Goal: Information Seeking & Learning: Learn about a topic

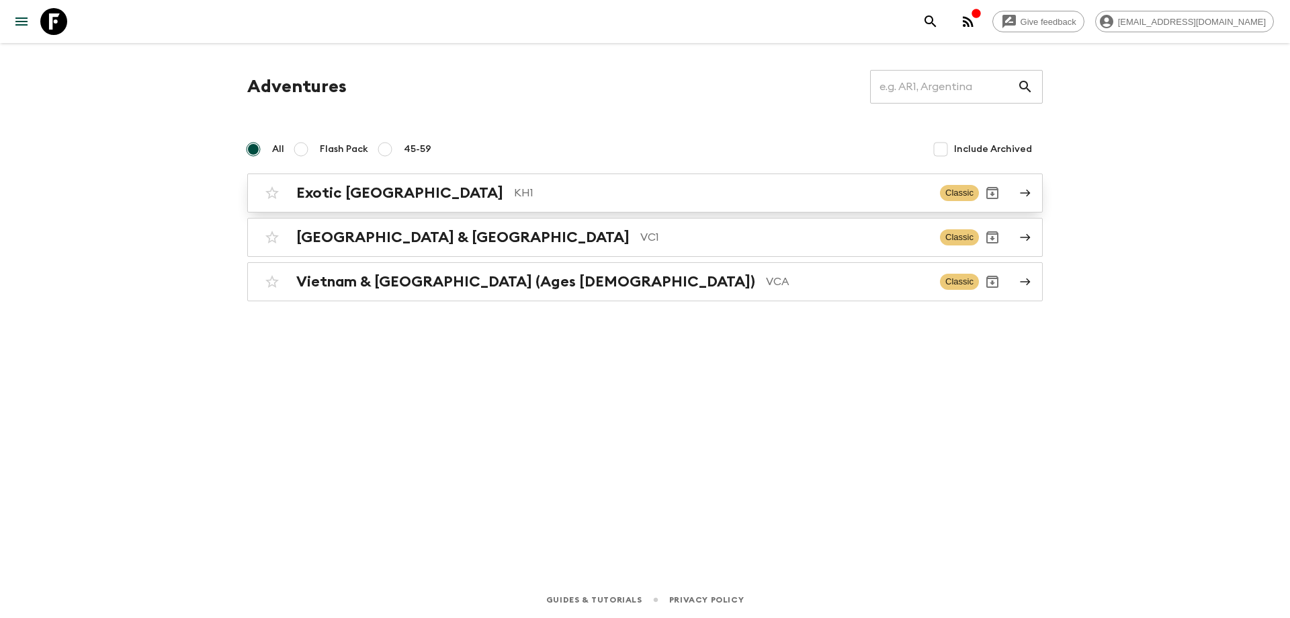
click at [514, 192] on p "KH1" at bounding box center [721, 193] width 415 height 16
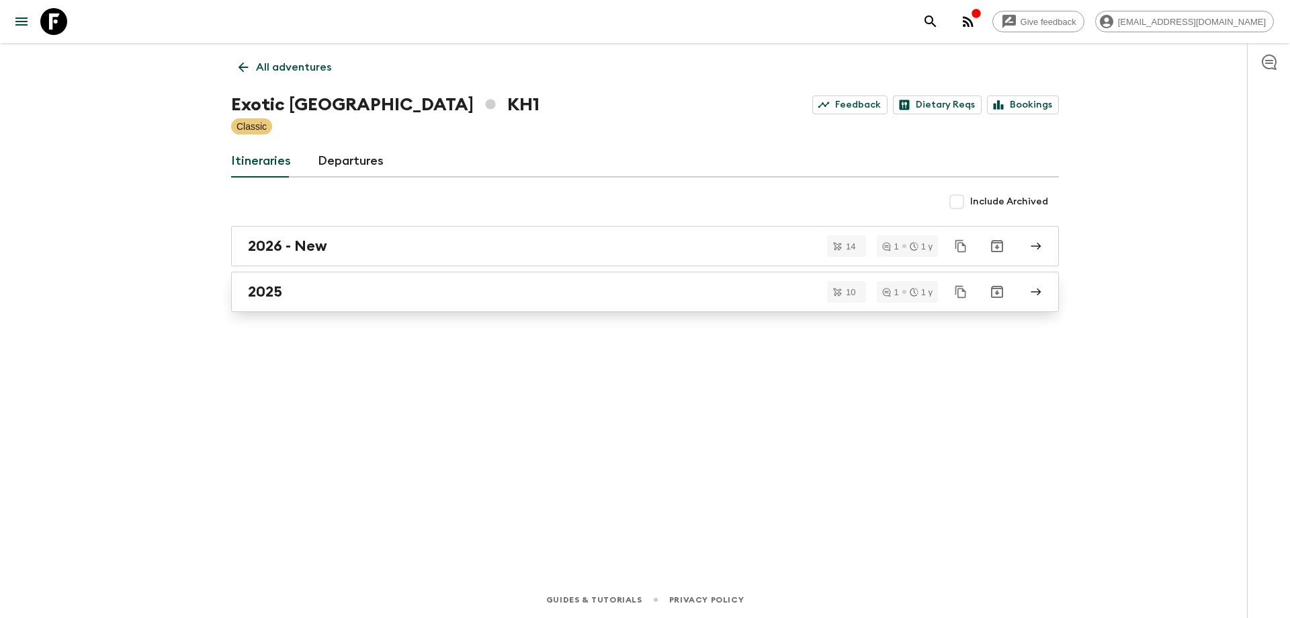
click at [306, 298] on div "2025" at bounding box center [632, 291] width 769 height 17
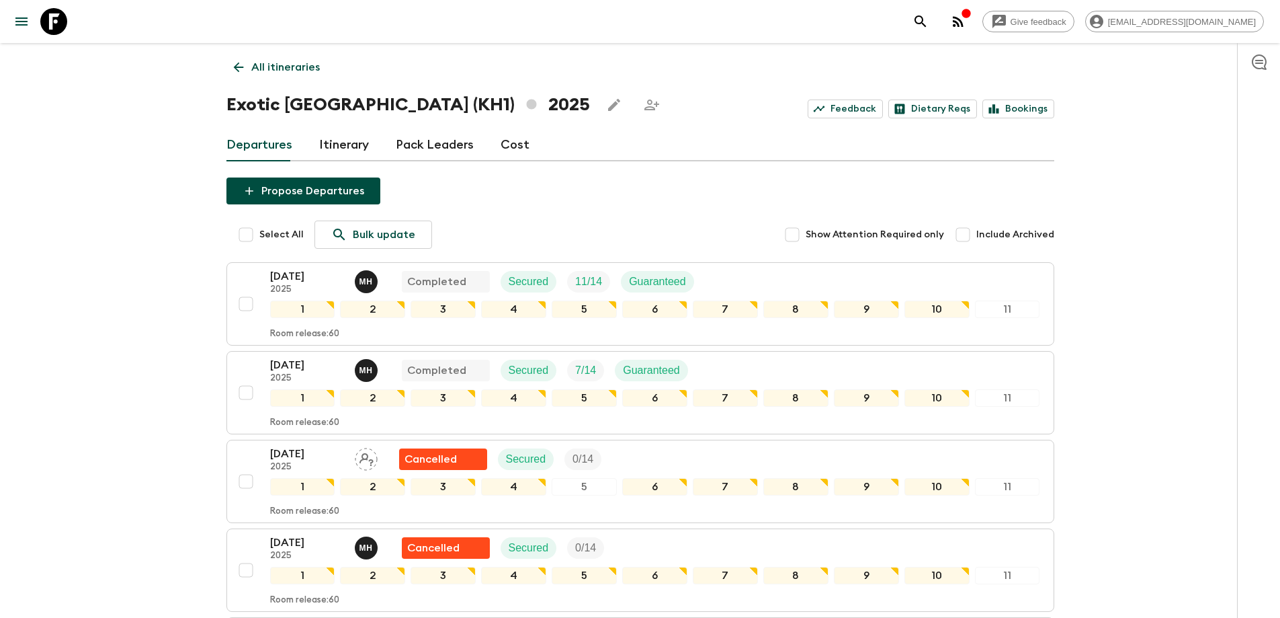
click at [240, 72] on icon at bounding box center [238, 67] width 15 height 15
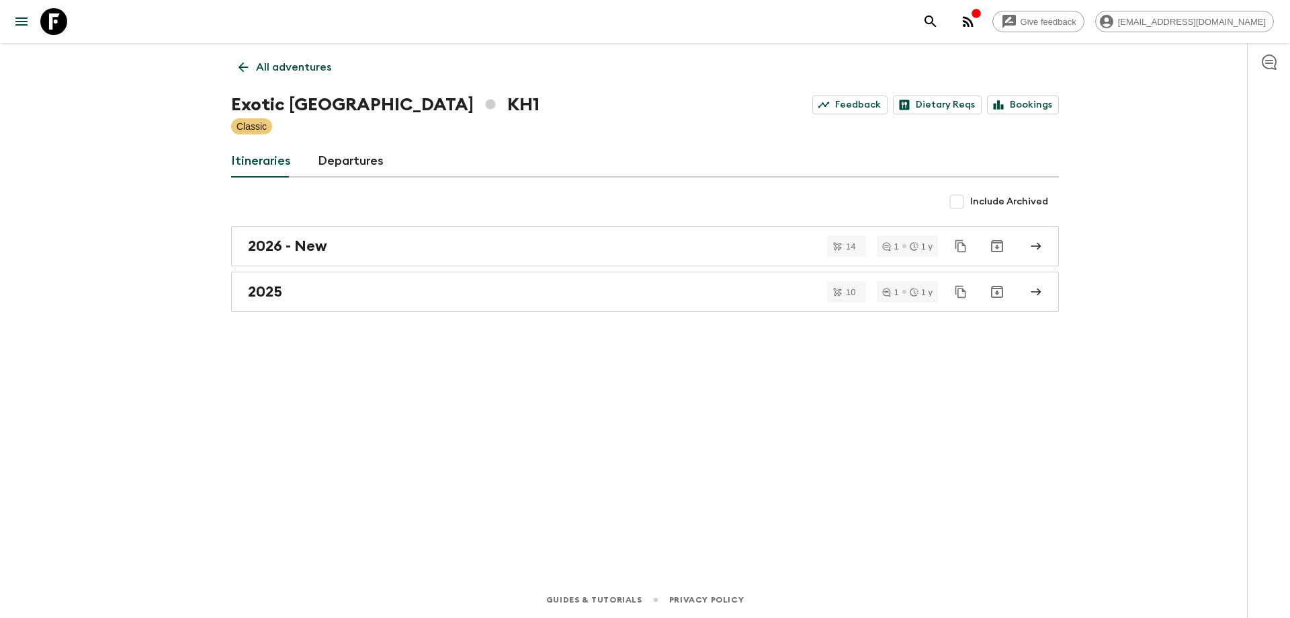
click at [240, 72] on icon at bounding box center [243, 67] width 15 height 15
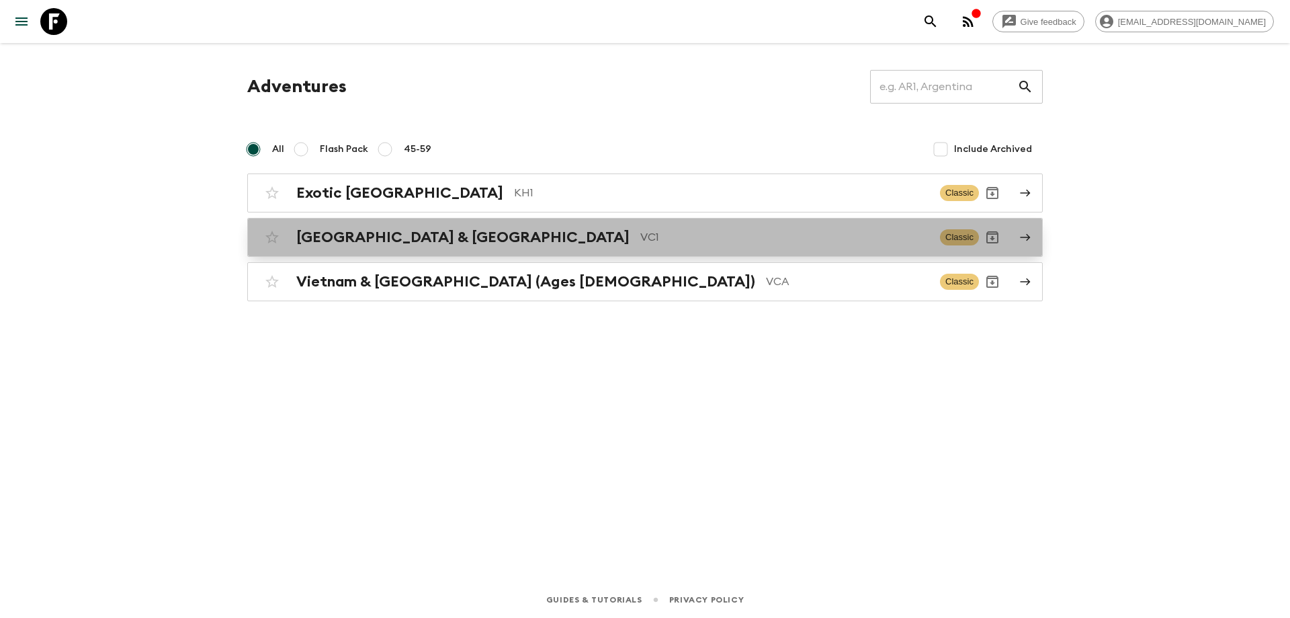
click at [413, 235] on h2 "[GEOGRAPHIC_DATA] & [GEOGRAPHIC_DATA]" at bounding box center [462, 236] width 333 height 17
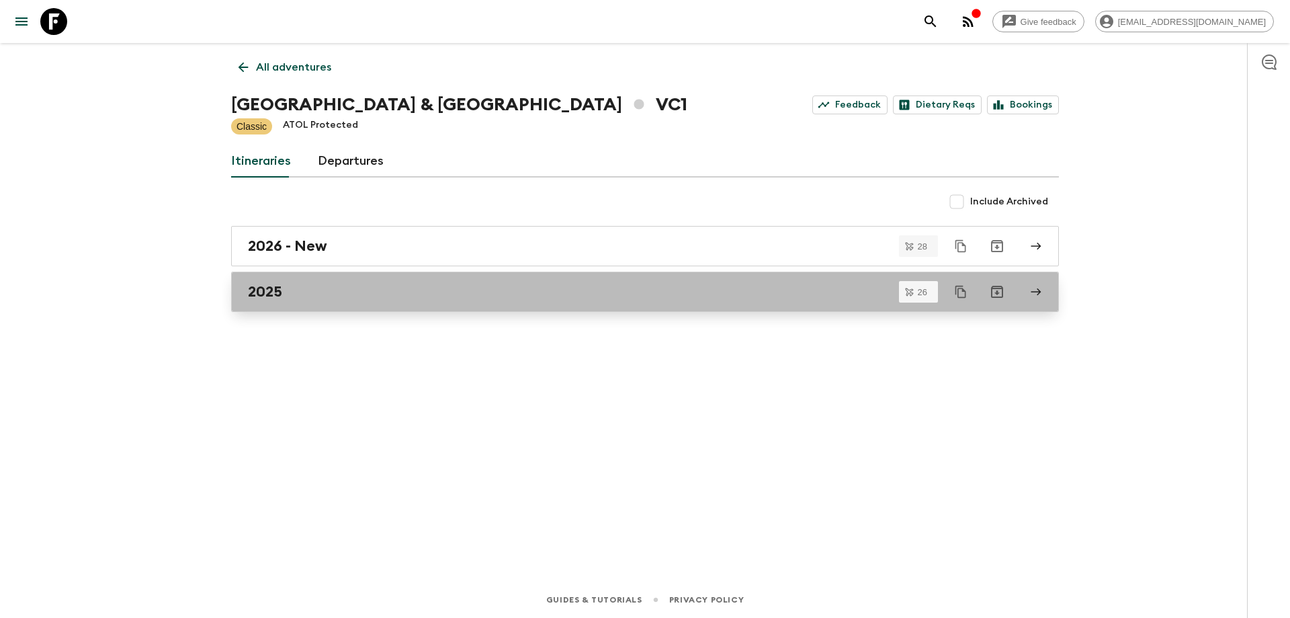
click at [329, 288] on div "2025" at bounding box center [632, 291] width 769 height 17
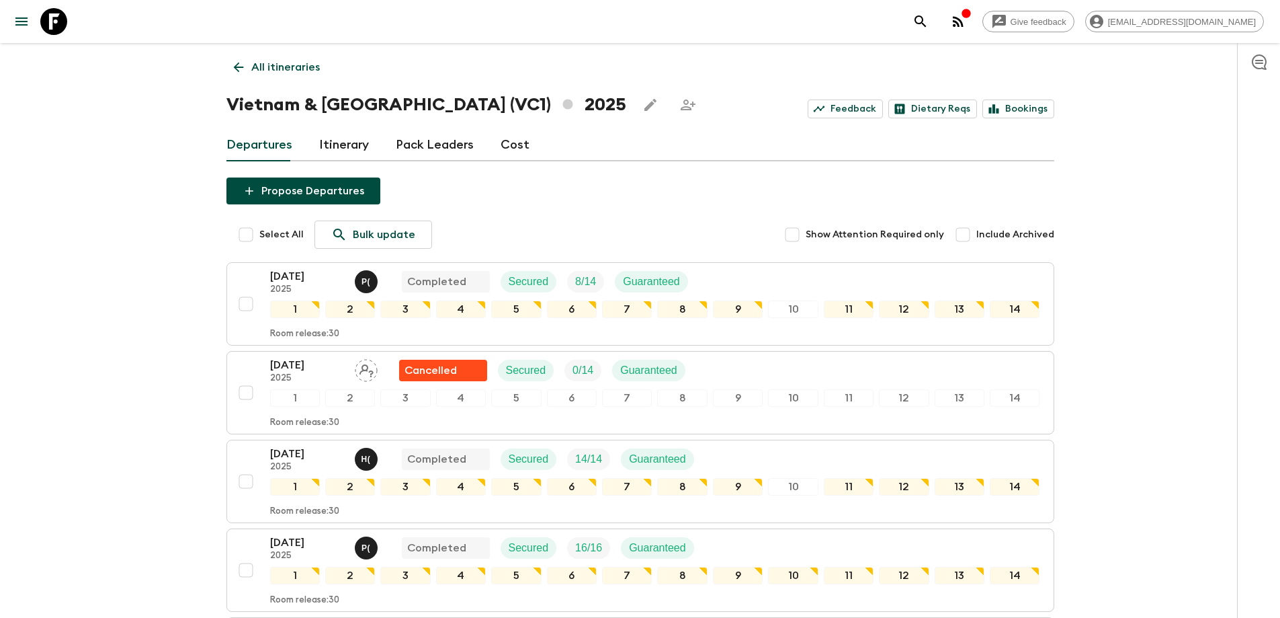
click at [240, 68] on icon at bounding box center [238, 67] width 15 height 15
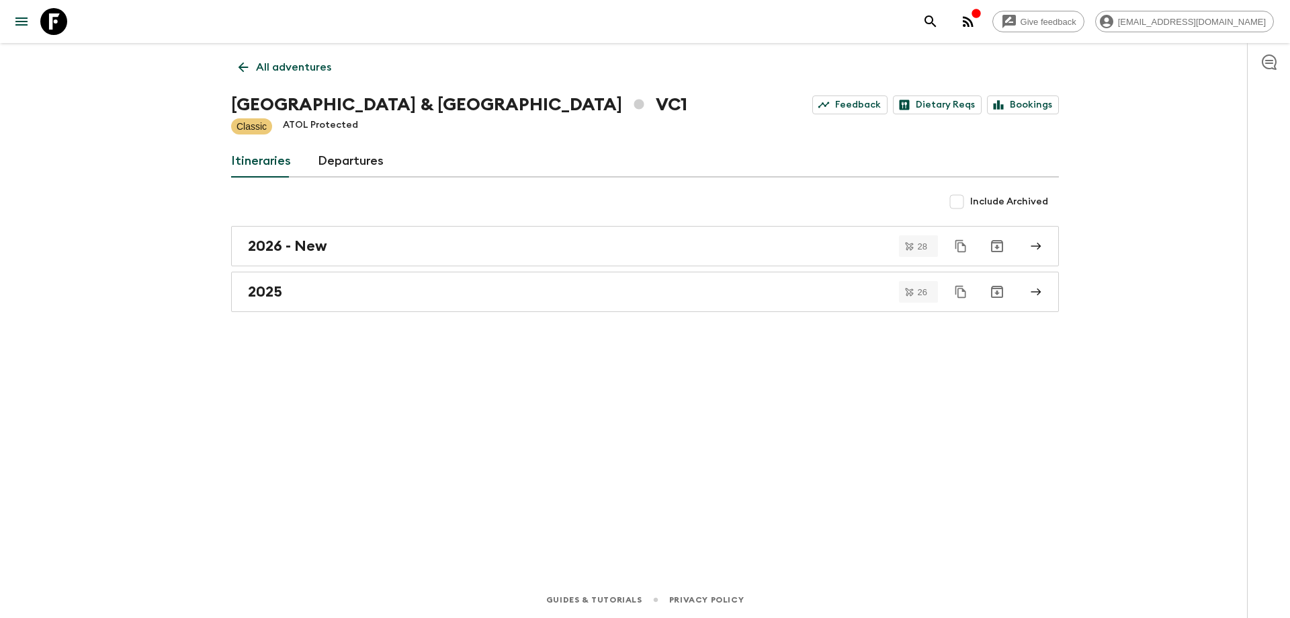
click at [240, 68] on icon at bounding box center [244, 67] width 10 height 10
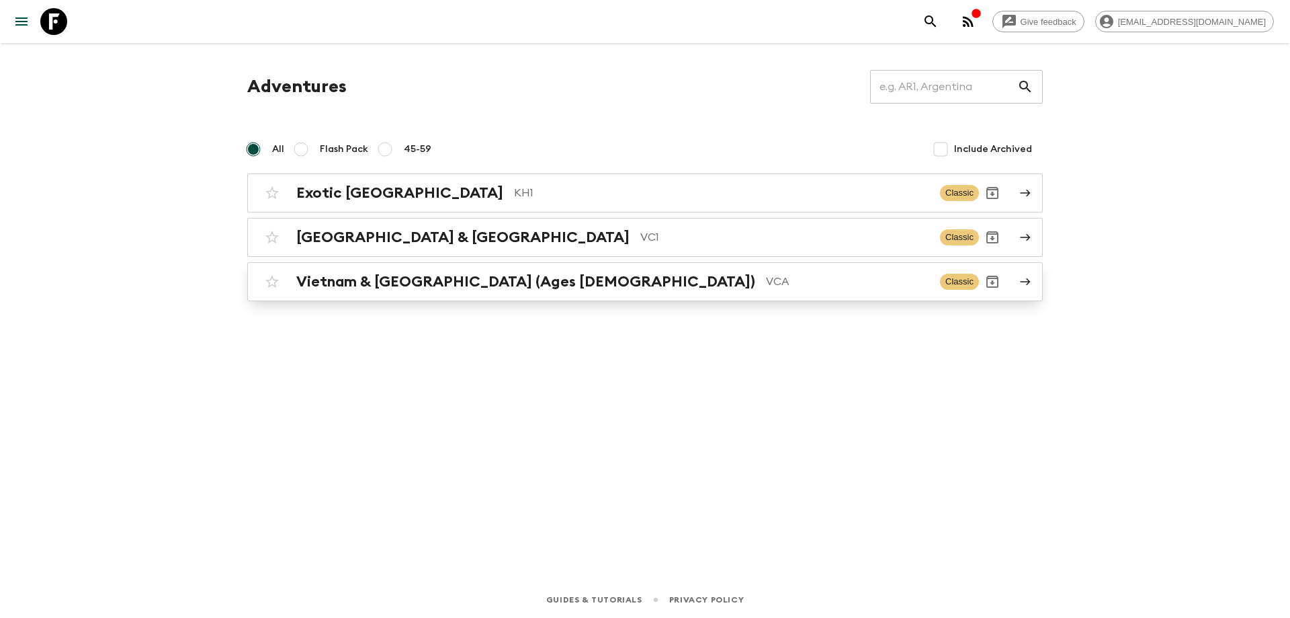
click at [341, 287] on h2 "Vietnam & [GEOGRAPHIC_DATA] (Ages [DEMOGRAPHIC_DATA])" at bounding box center [525, 281] width 459 height 17
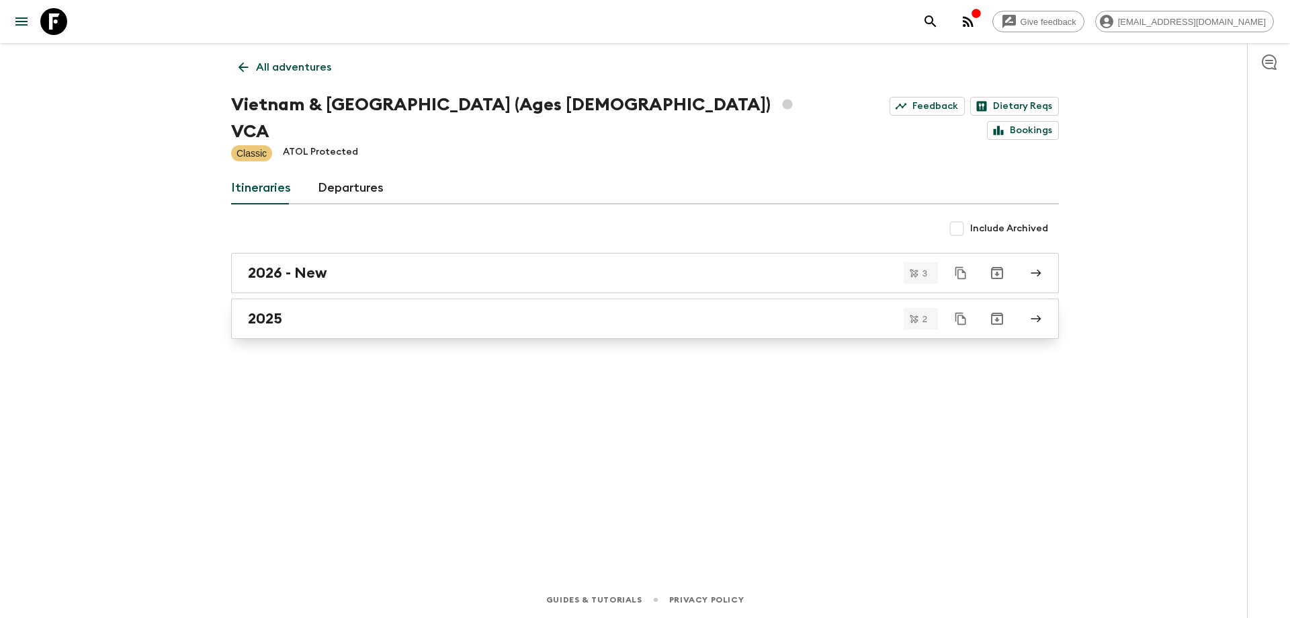
click at [339, 298] on link "2025" at bounding box center [645, 318] width 828 height 40
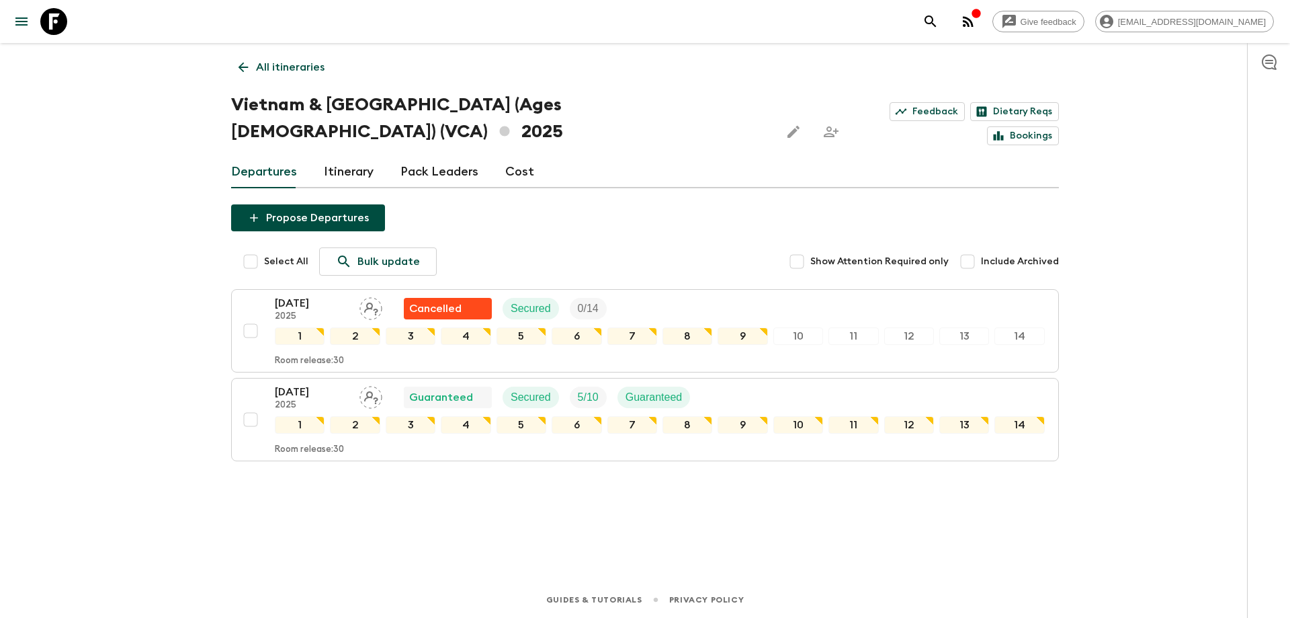
click at [974, 23] on icon "button" at bounding box center [968, 21] width 11 height 11
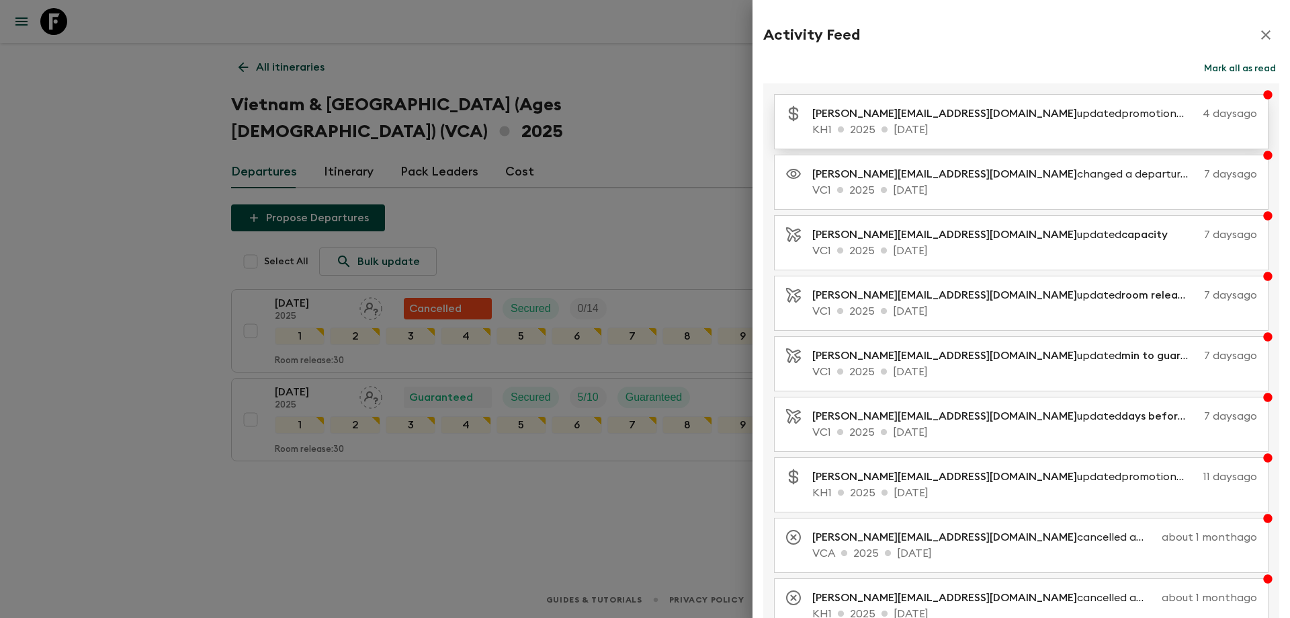
click at [948, 117] on p "[PERSON_NAME][EMAIL_ADDRESS][DOMAIN_NAME] updated promotional discounts" at bounding box center [1004, 114] width 385 height 16
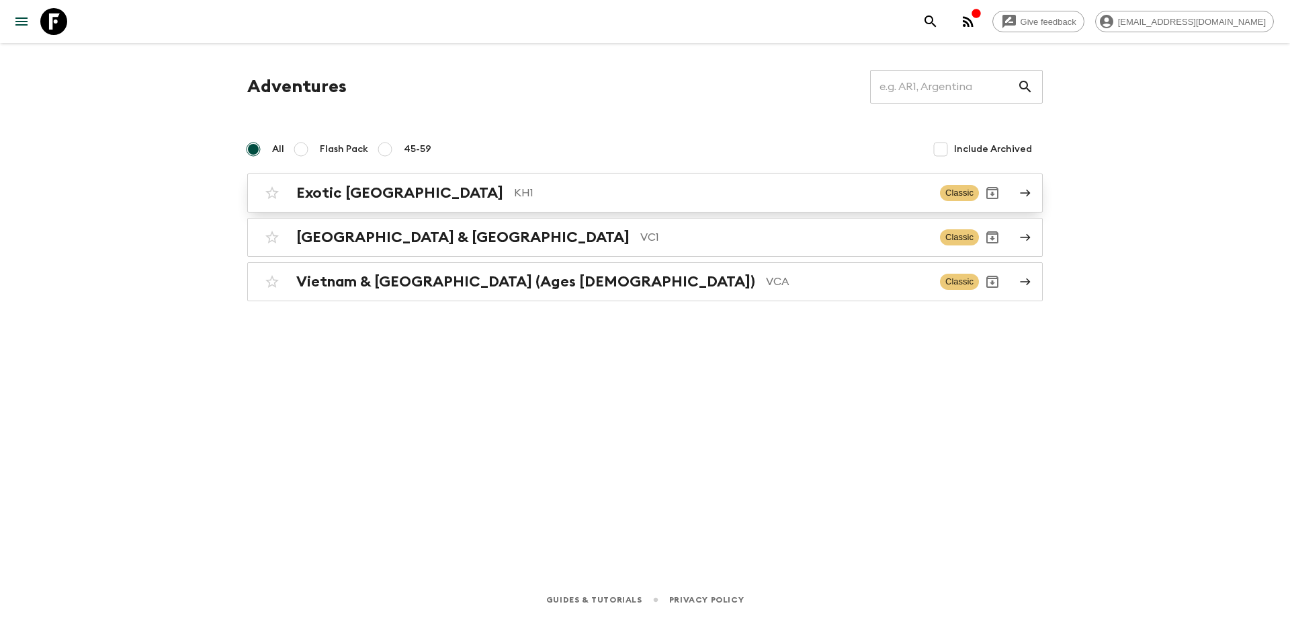
click at [550, 197] on p "KH1" at bounding box center [721, 193] width 415 height 16
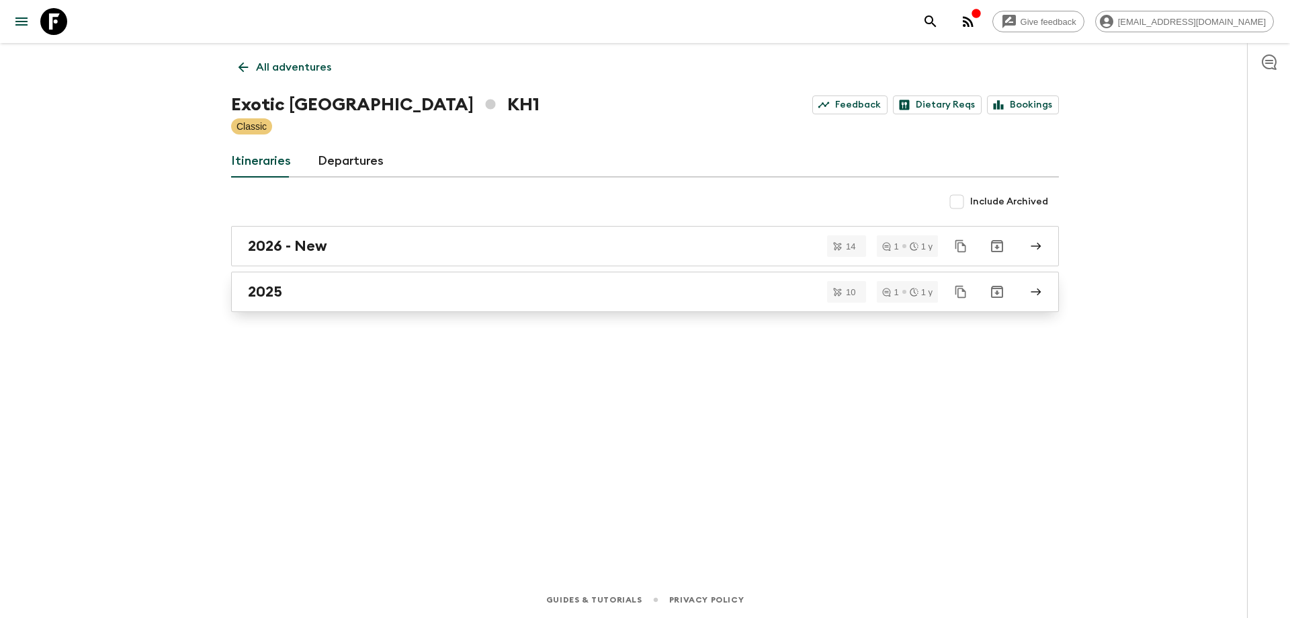
click at [402, 294] on div "2025" at bounding box center [632, 291] width 769 height 17
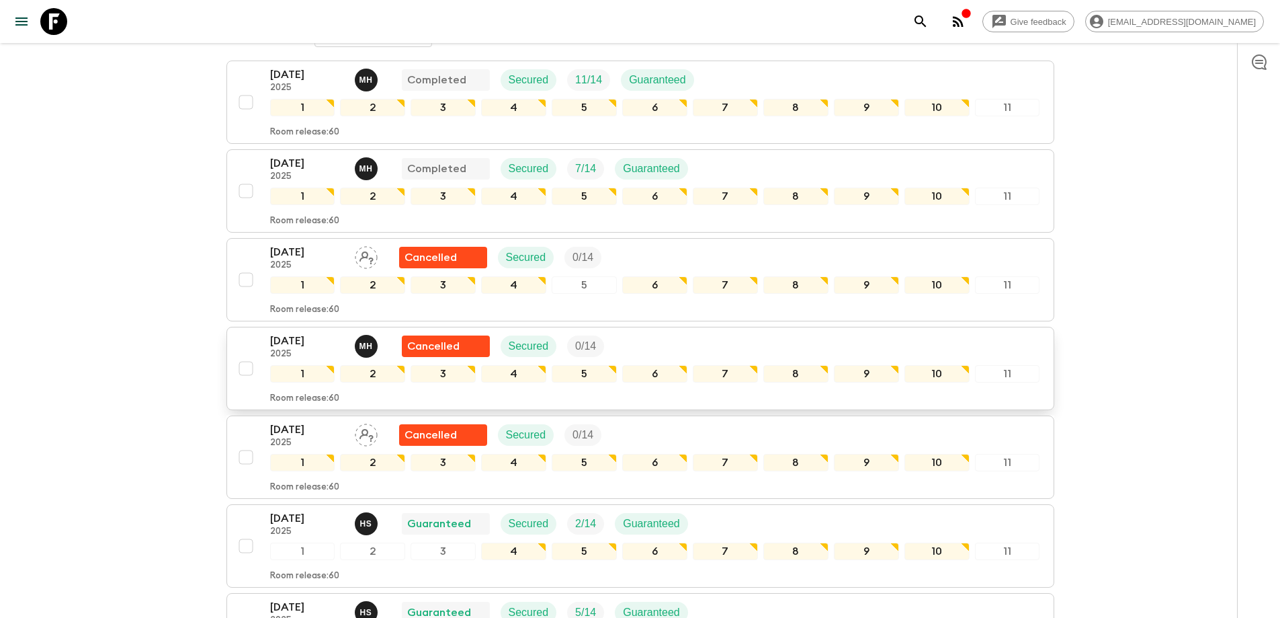
scroll to position [403, 0]
